Goal: Navigation & Orientation: Go to known website

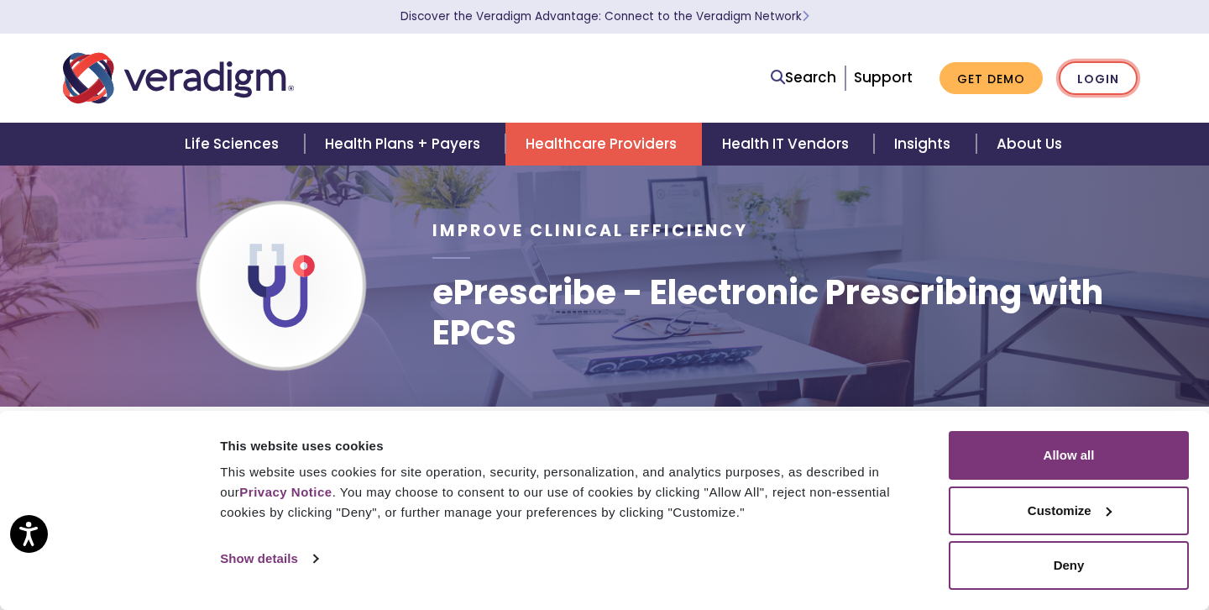
click at [1097, 88] on link "Login" at bounding box center [1098, 78] width 79 height 34
